Goal: Task Accomplishment & Management: Use online tool/utility

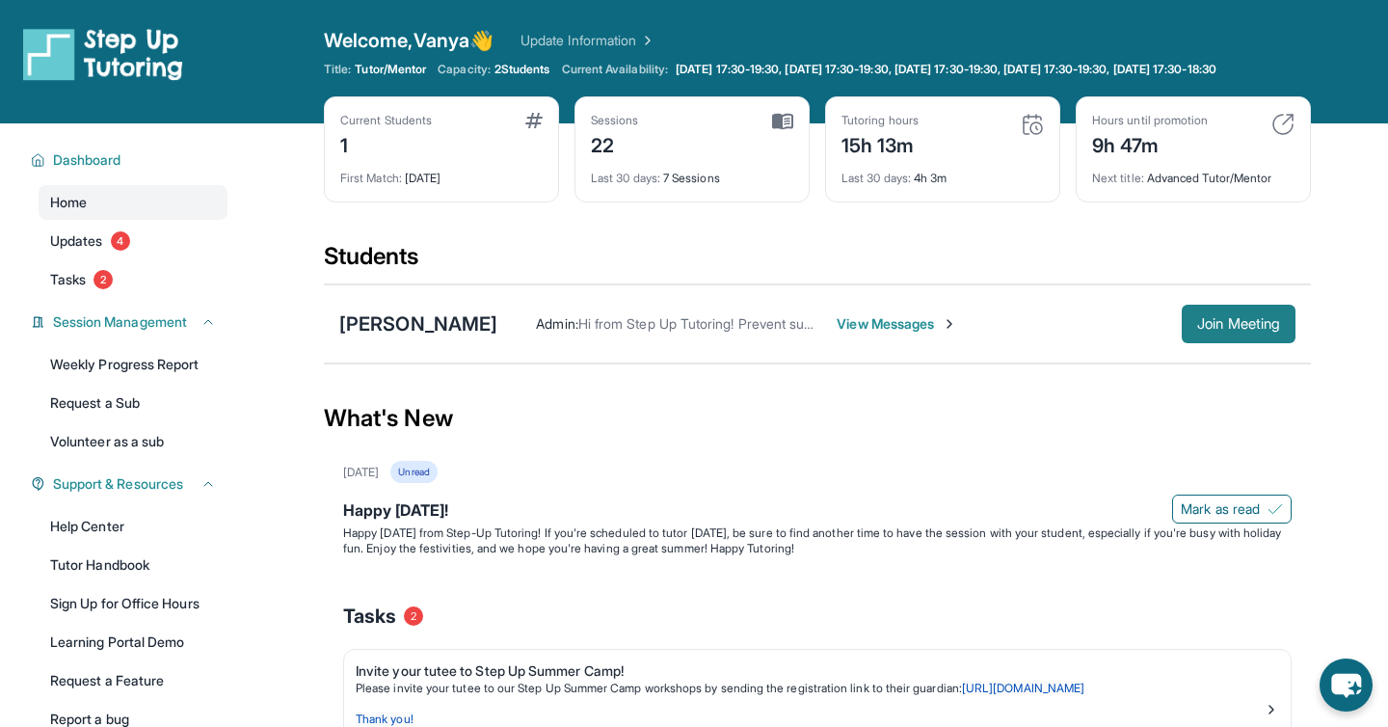
click at [1259, 343] on button "Join Meeting" at bounding box center [1239, 324] width 114 height 39
click at [1227, 330] on span "Join Meeting" at bounding box center [1238, 324] width 83 height 12
click at [1228, 330] on span "Join Meeting" at bounding box center [1238, 324] width 83 height 12
click at [1214, 330] on span "Join Meeting" at bounding box center [1238, 324] width 83 height 12
click at [1233, 343] on button "Join Meeting" at bounding box center [1239, 324] width 114 height 39
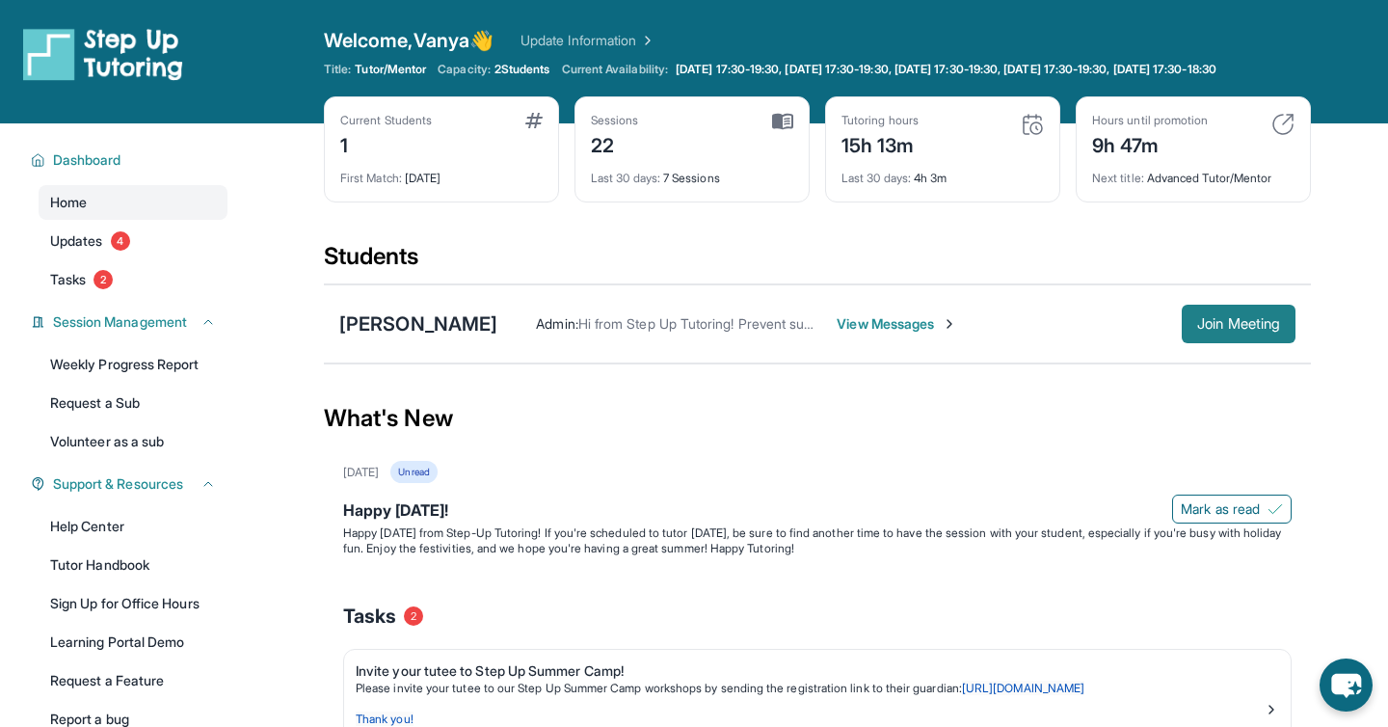
click at [1213, 330] on span "Join Meeting" at bounding box center [1238, 324] width 83 height 12
click at [1212, 330] on span "Join Meeting" at bounding box center [1238, 324] width 83 height 12
